Goal: Information Seeking & Learning: Learn about a topic

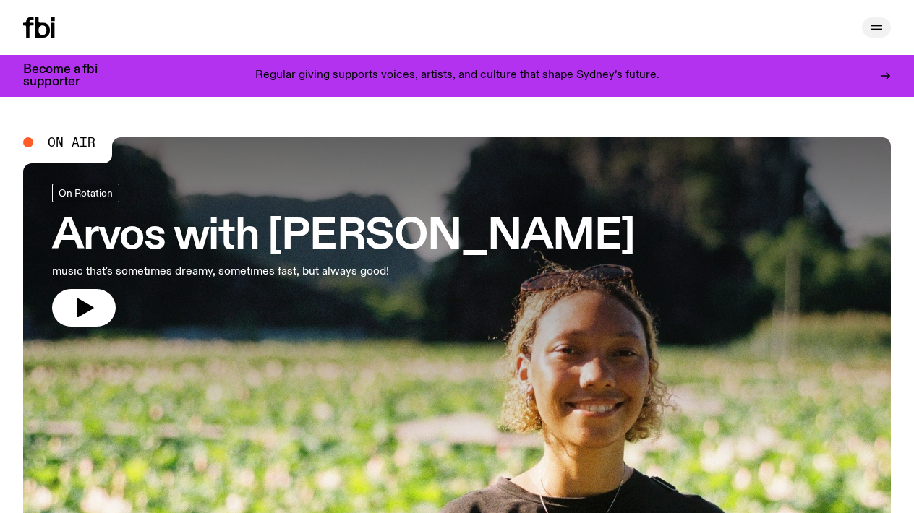
click at [877, 23] on icon "button" at bounding box center [876, 27] width 17 height 17
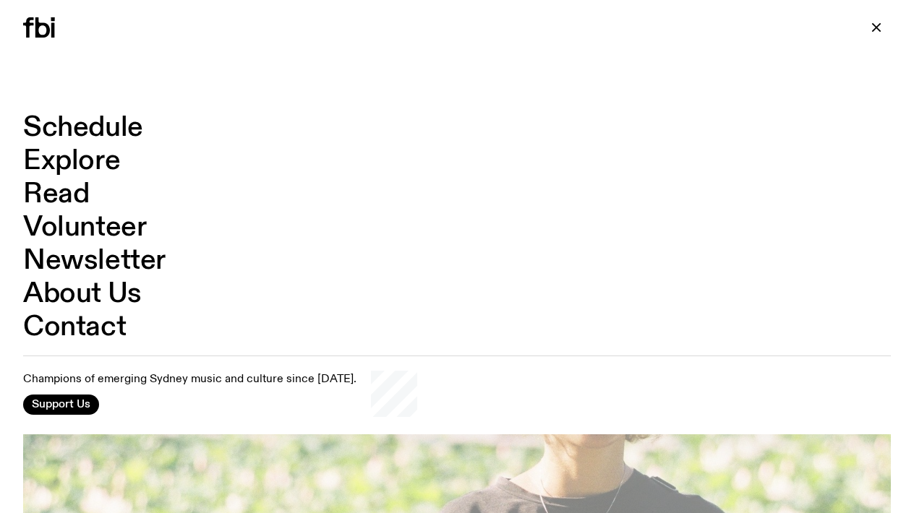
click at [109, 126] on link "Schedule" at bounding box center [83, 127] width 120 height 27
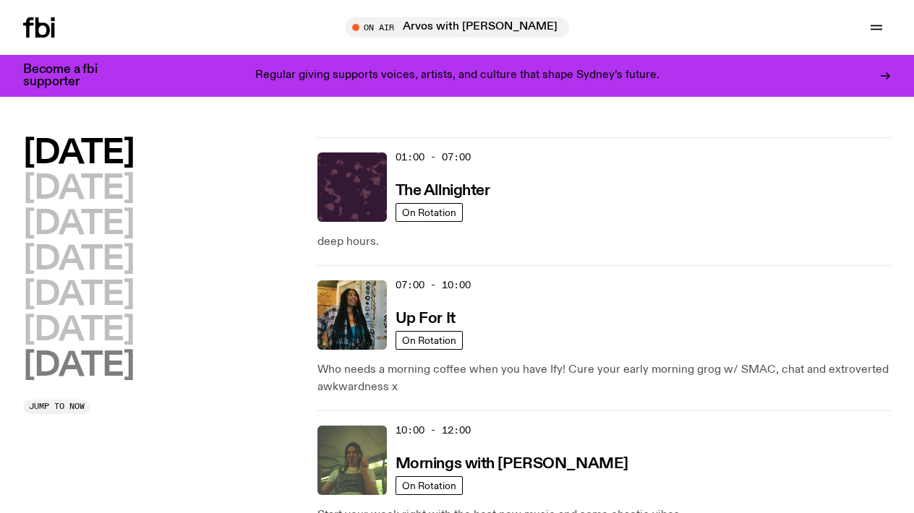
click at [106, 366] on h2 "[DATE]" at bounding box center [78, 366] width 111 height 33
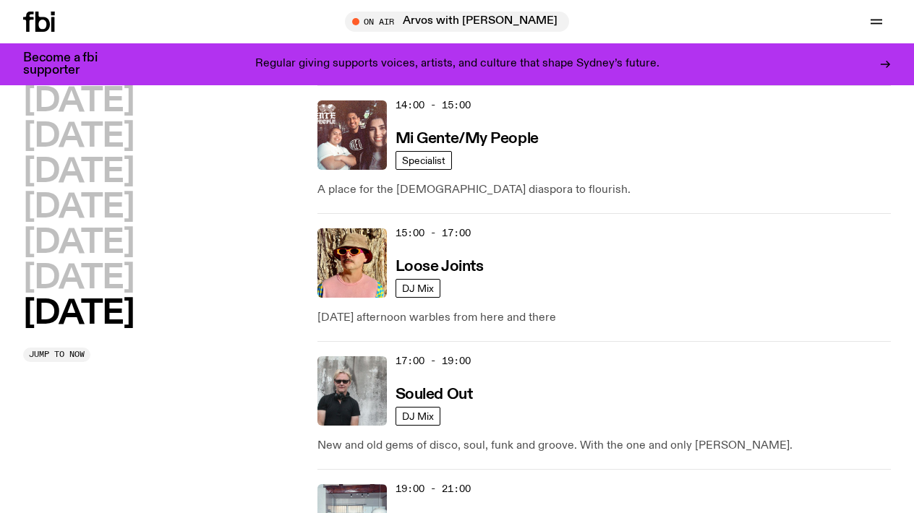
scroll to position [974, 0]
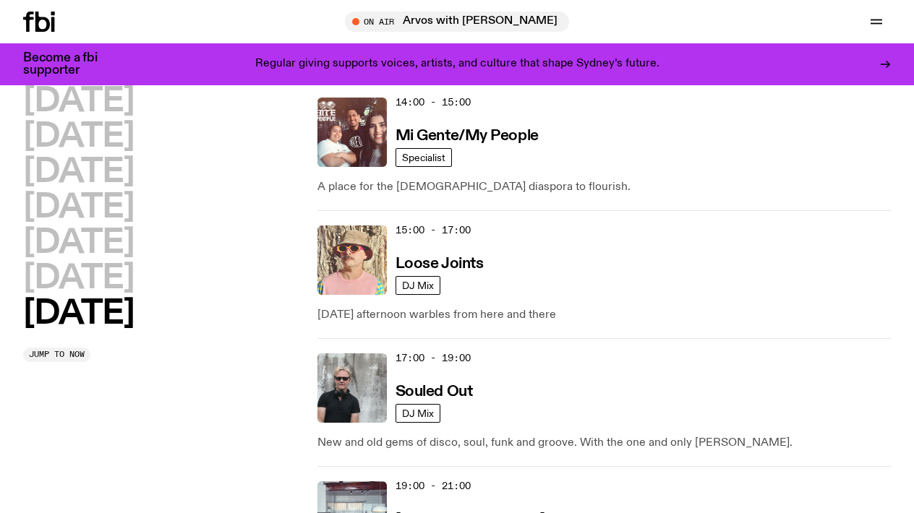
click at [343, 256] on img at bounding box center [351, 260] width 69 height 69
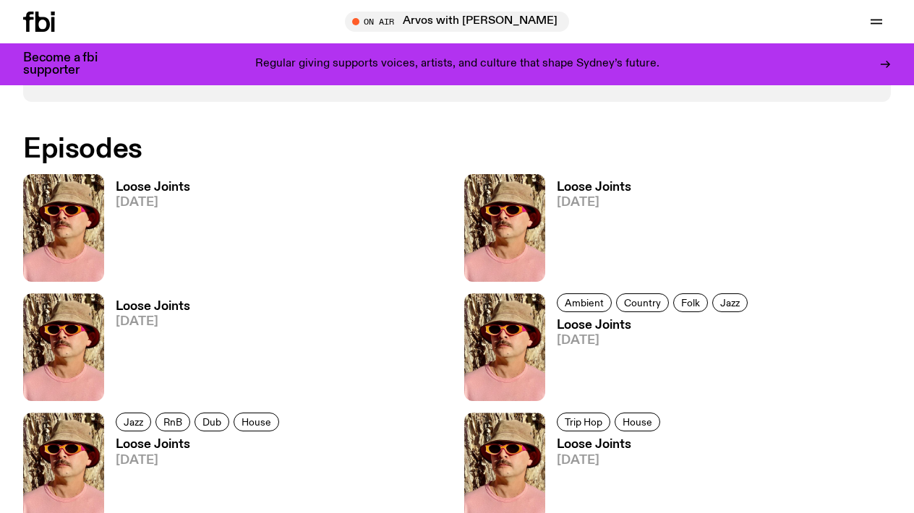
scroll to position [818, 0]
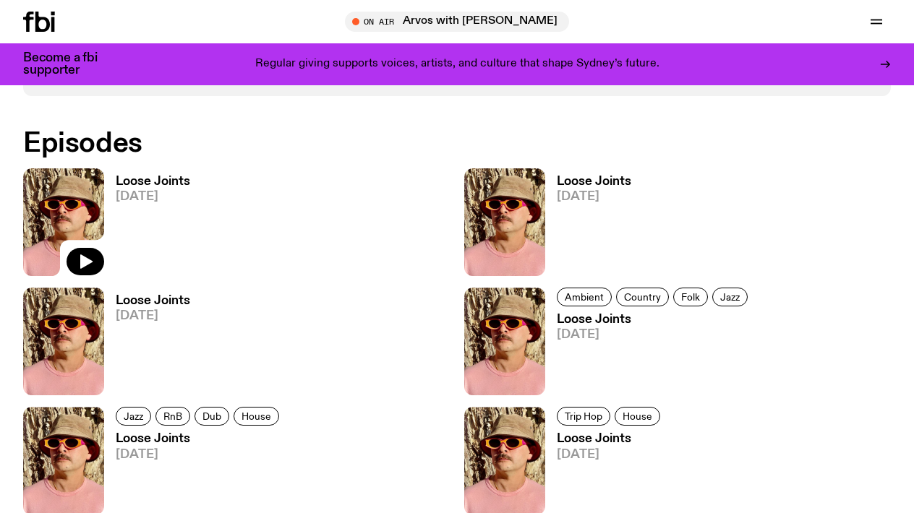
click at [42, 232] on img at bounding box center [63, 222] width 81 height 108
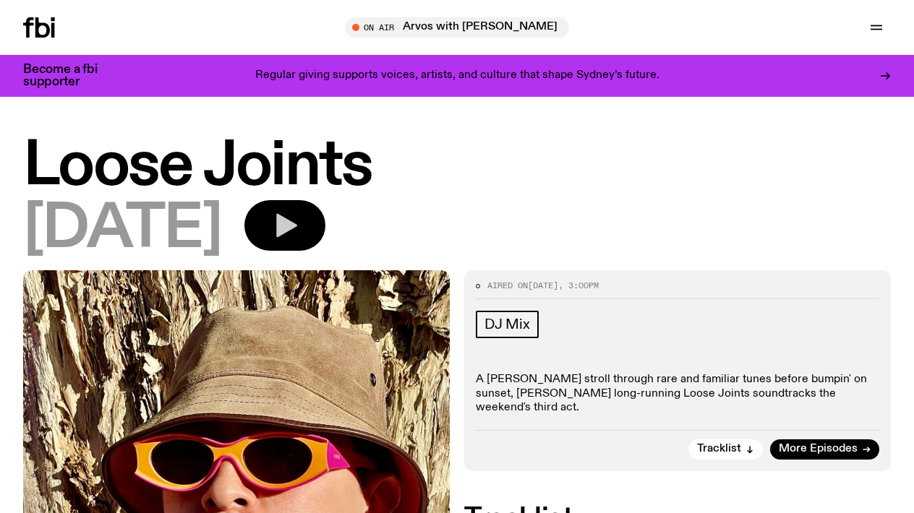
click at [297, 224] on icon "button" at bounding box center [286, 226] width 21 height 24
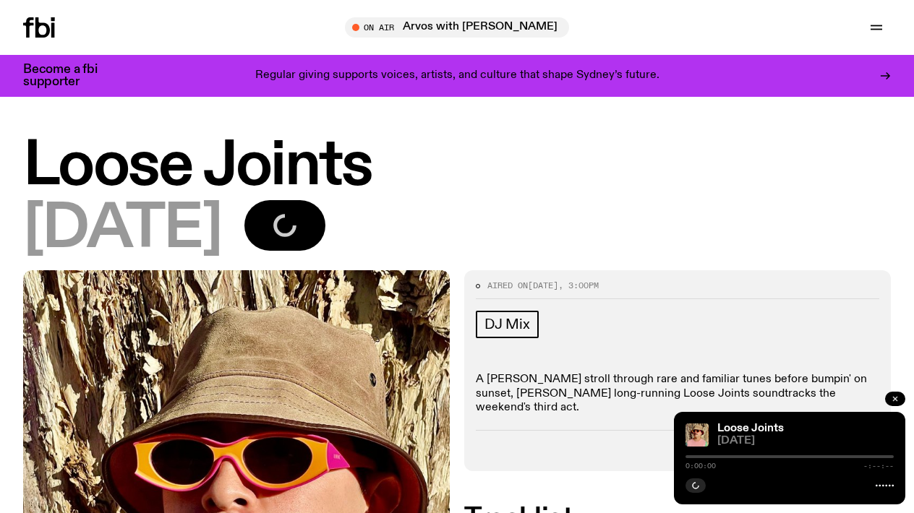
click at [893, 397] on icon "button" at bounding box center [895, 399] width 9 height 9
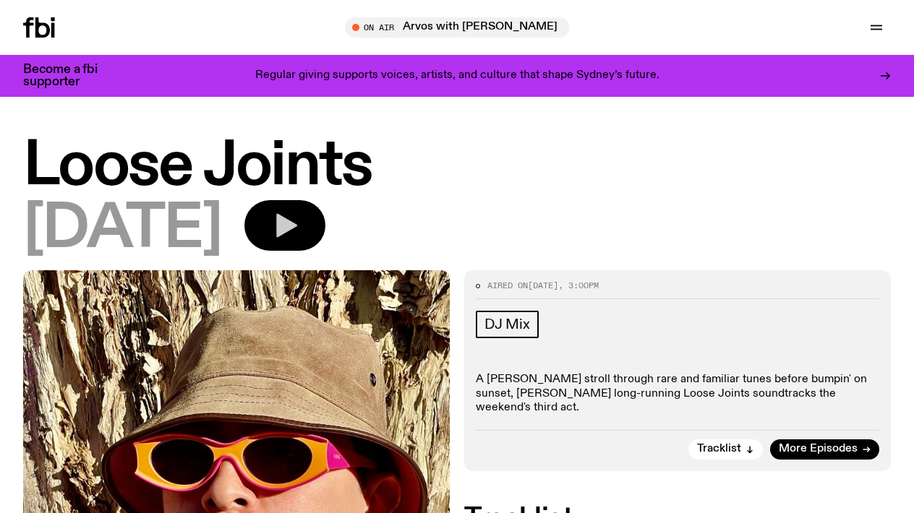
click at [297, 223] on icon "button" at bounding box center [286, 226] width 21 height 24
